Goal: Transaction & Acquisition: Purchase product/service

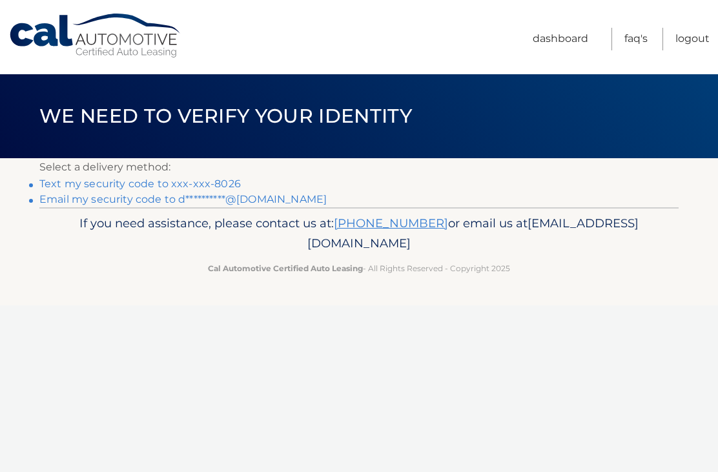
click at [65, 185] on link "Text my security code to xxx-xxx-8026" at bounding box center [139, 184] width 201 height 12
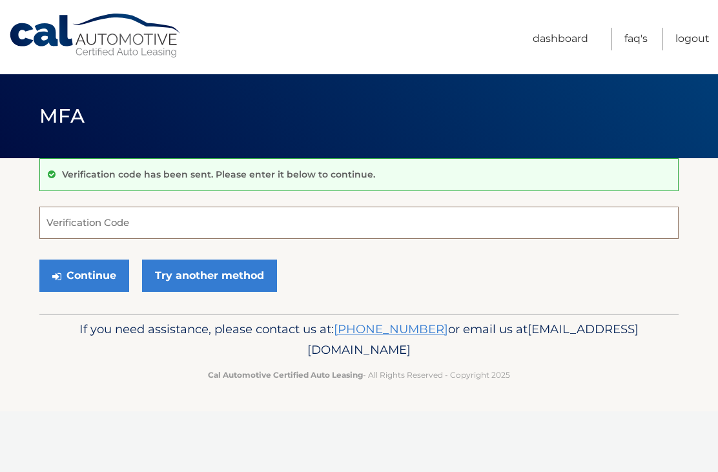
click at [141, 226] on input "Verification Code" at bounding box center [358, 223] width 639 height 32
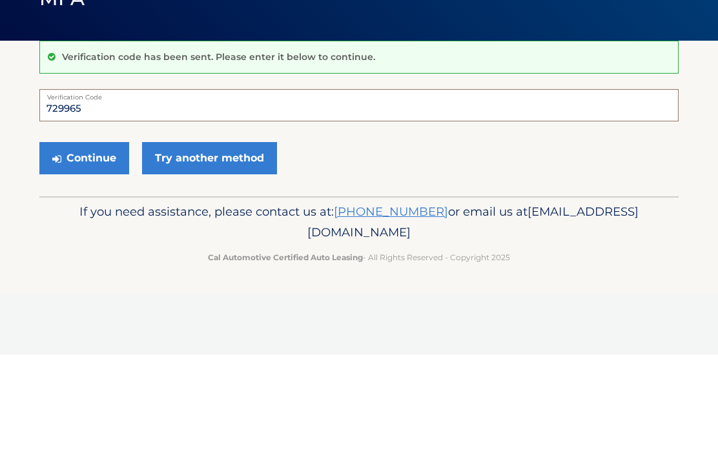
type input "729965"
click at [84, 260] on button "Continue" at bounding box center [84, 276] width 90 height 32
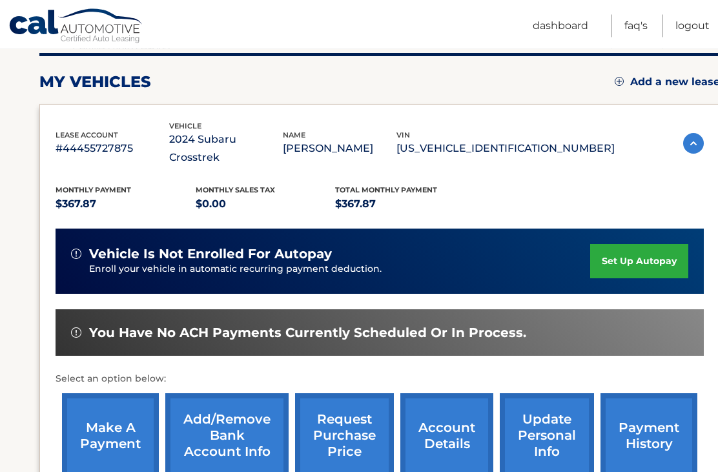
scroll to position [163, 0]
click at [124, 426] on link "make a payment" at bounding box center [110, 435] width 97 height 85
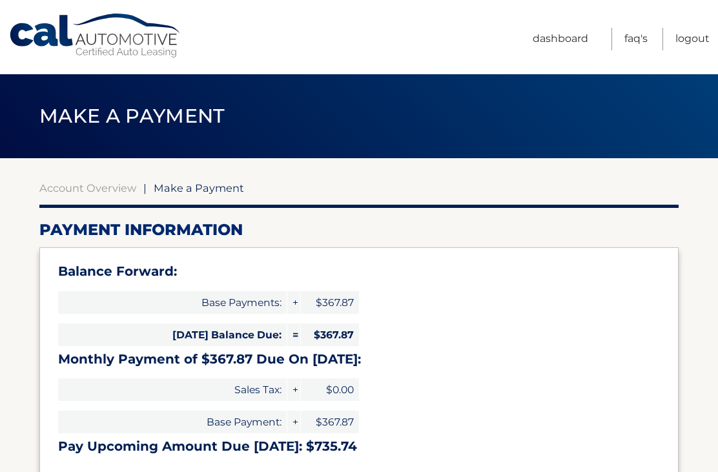
select select "NzlhNTYyZmUtNGNlNy00M2QwLWFjODEtNzU2NmUzZmIzOTBk"
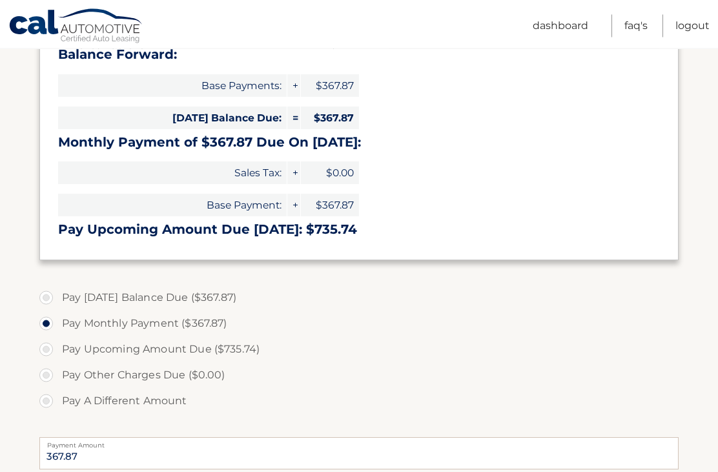
scroll to position [217, 0]
click at [51, 298] on label "Pay [DATE] Balance Due ($367.87)" at bounding box center [358, 298] width 639 height 26
click at [51, 298] on input "Pay [DATE] Balance Due ($367.87)" at bounding box center [51, 295] width 13 height 21
radio input "true"
click at [47, 331] on label "Pay Monthly Payment ($367.87)" at bounding box center [358, 324] width 639 height 26
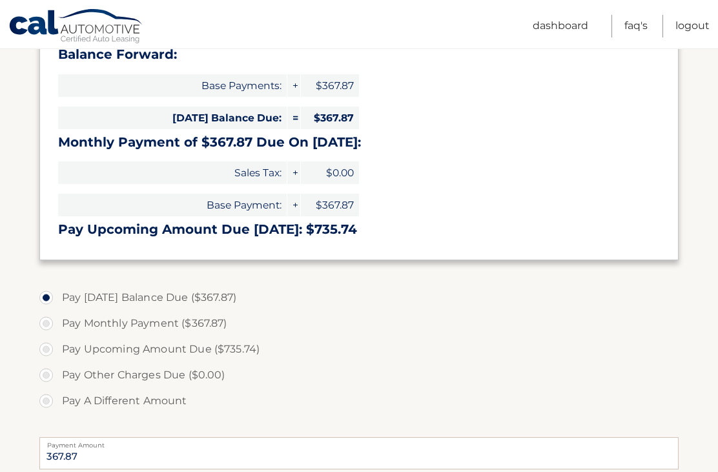
click at [47, 331] on input "Pay Monthly Payment ($367.87)" at bounding box center [51, 321] width 13 height 21
radio input "true"
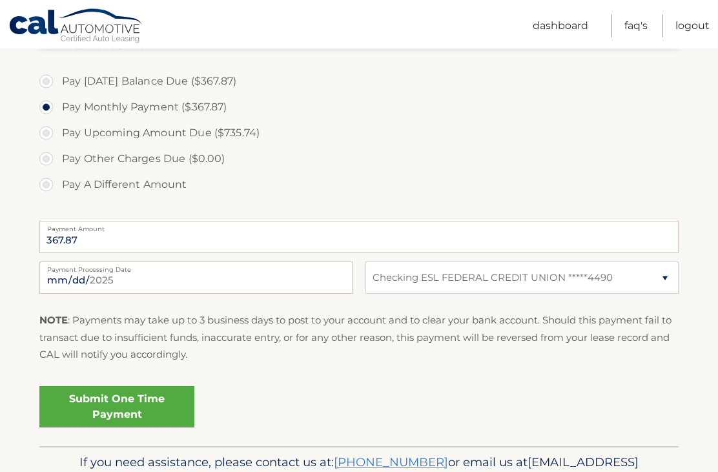
scroll to position [460, 0]
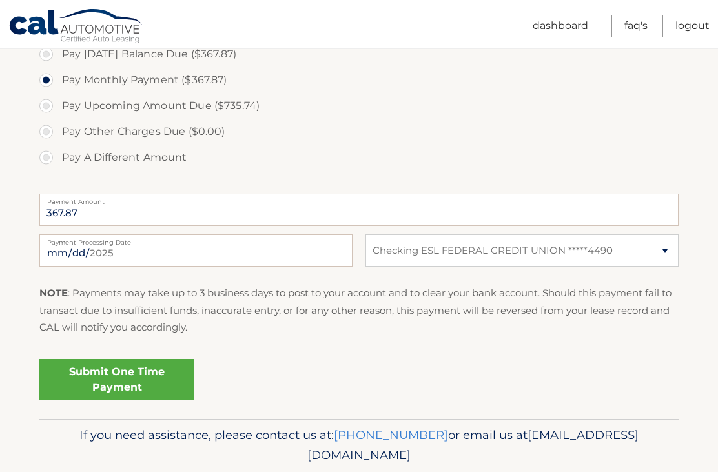
click at [103, 371] on link "Submit One Time Payment" at bounding box center [116, 379] width 155 height 41
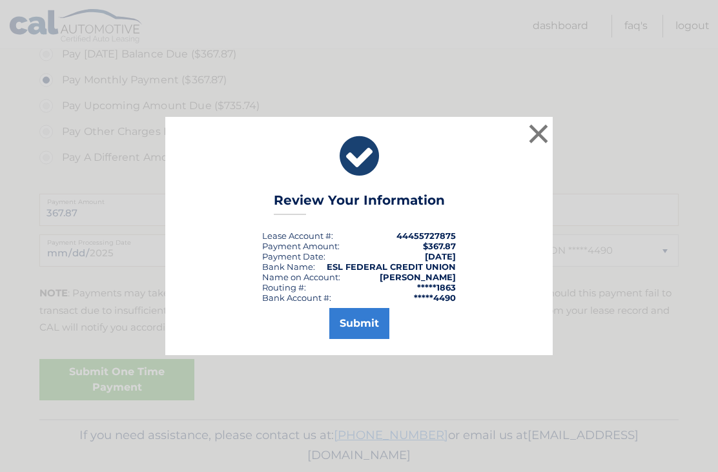
click at [360, 339] on button "Submit" at bounding box center [359, 323] width 60 height 31
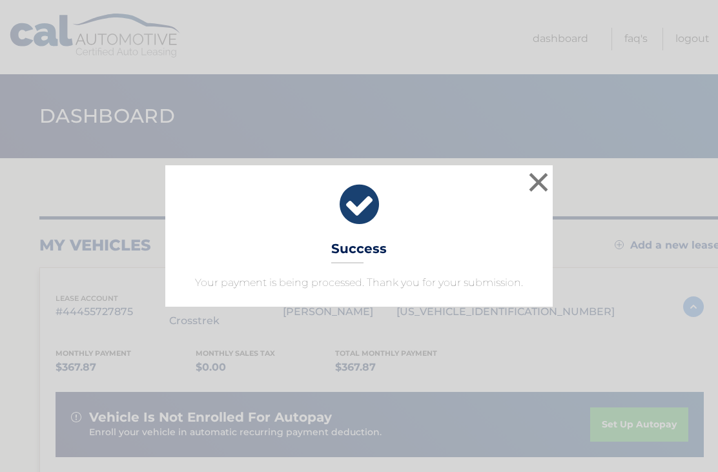
click at [538, 179] on button "×" at bounding box center [539, 182] width 26 height 26
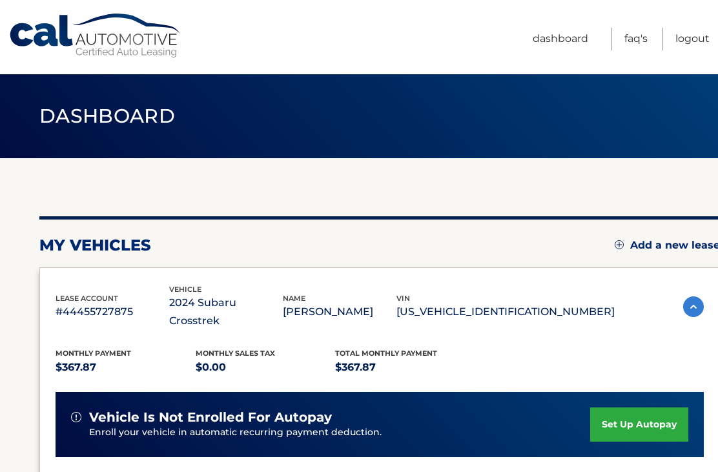
click at [689, 41] on link "Logout" at bounding box center [692, 39] width 34 height 23
